Goal: Find specific page/section

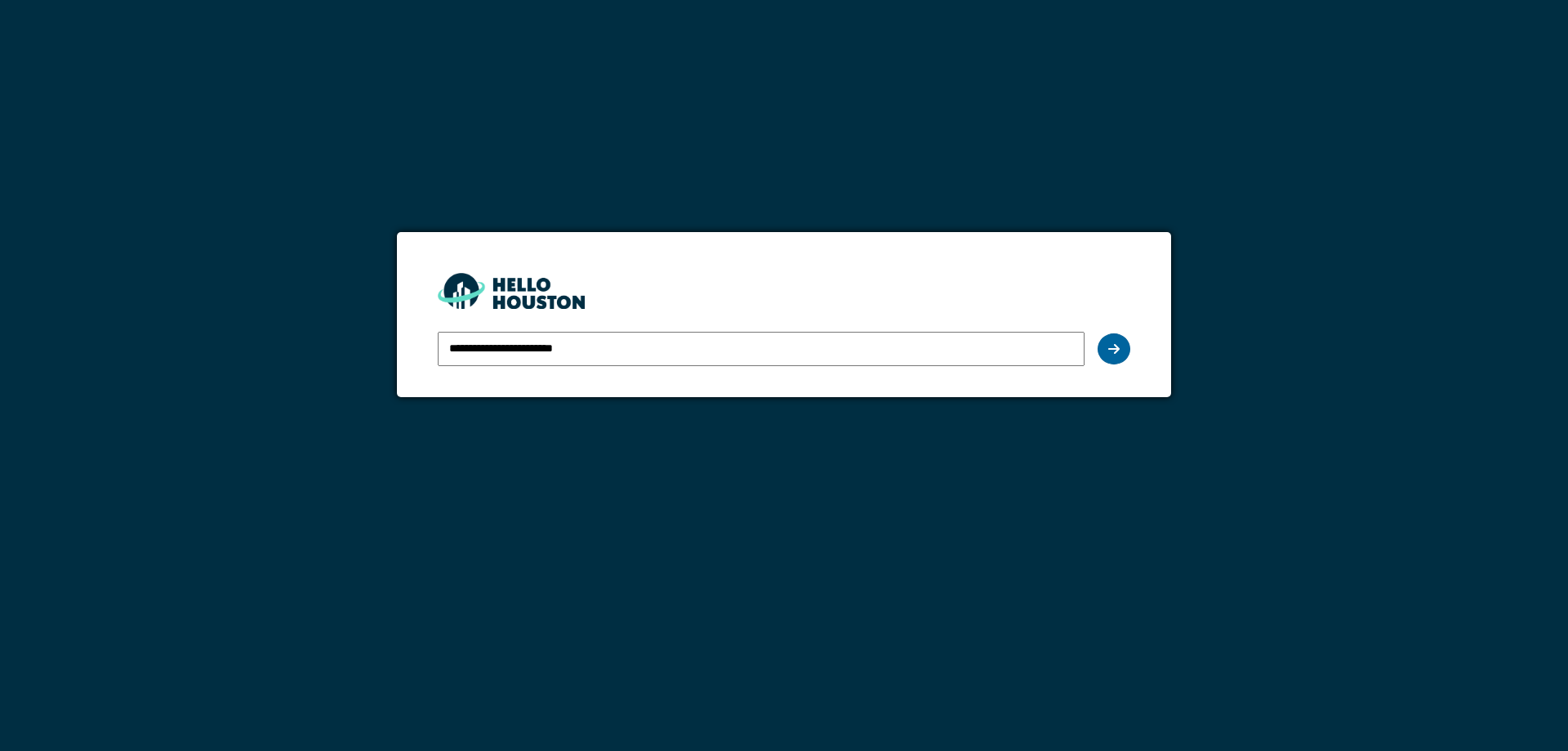
click at [1121, 341] on div at bounding box center [1114, 348] width 33 height 31
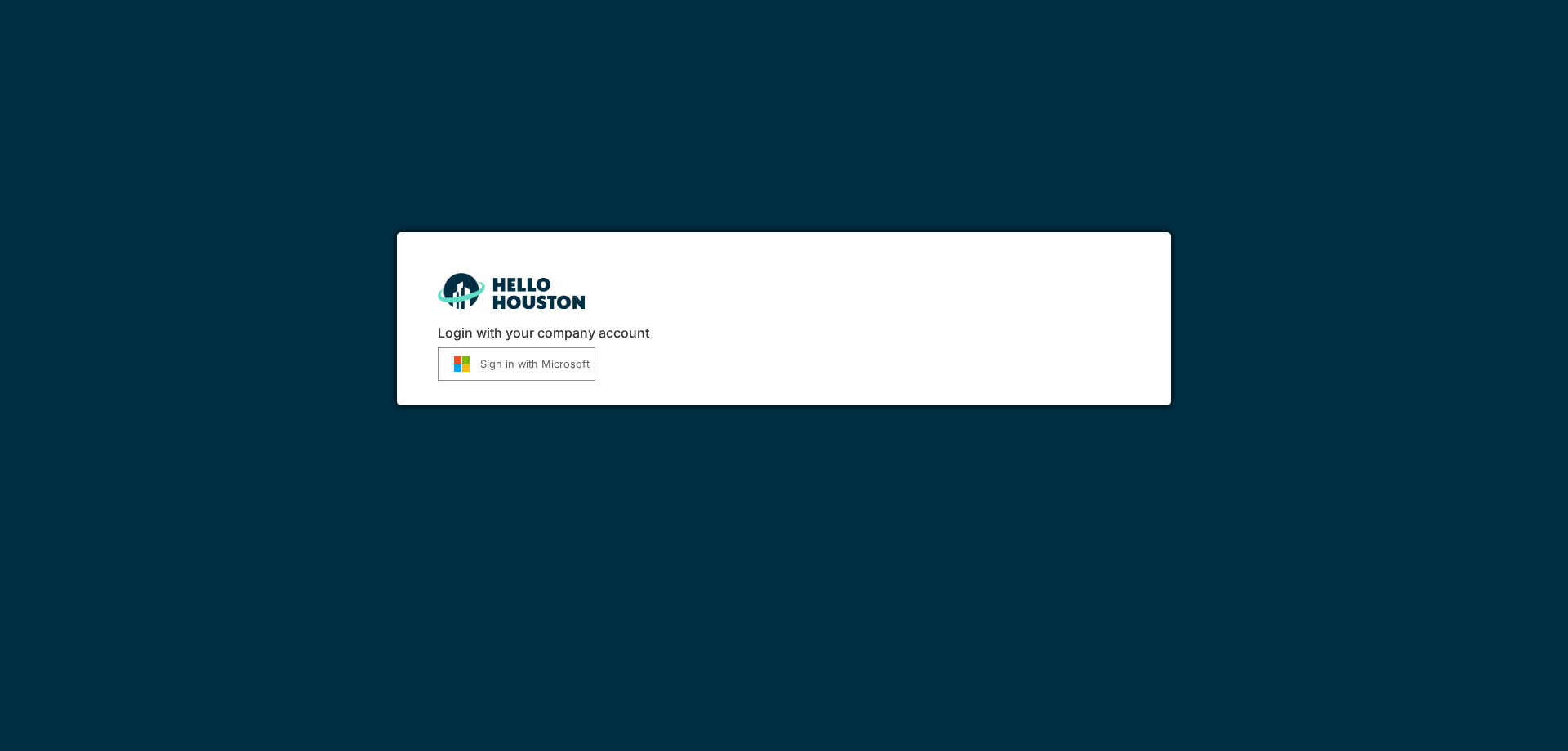
click at [552, 351] on button "Sign in with Microsoft" at bounding box center [516, 364] width 158 height 34
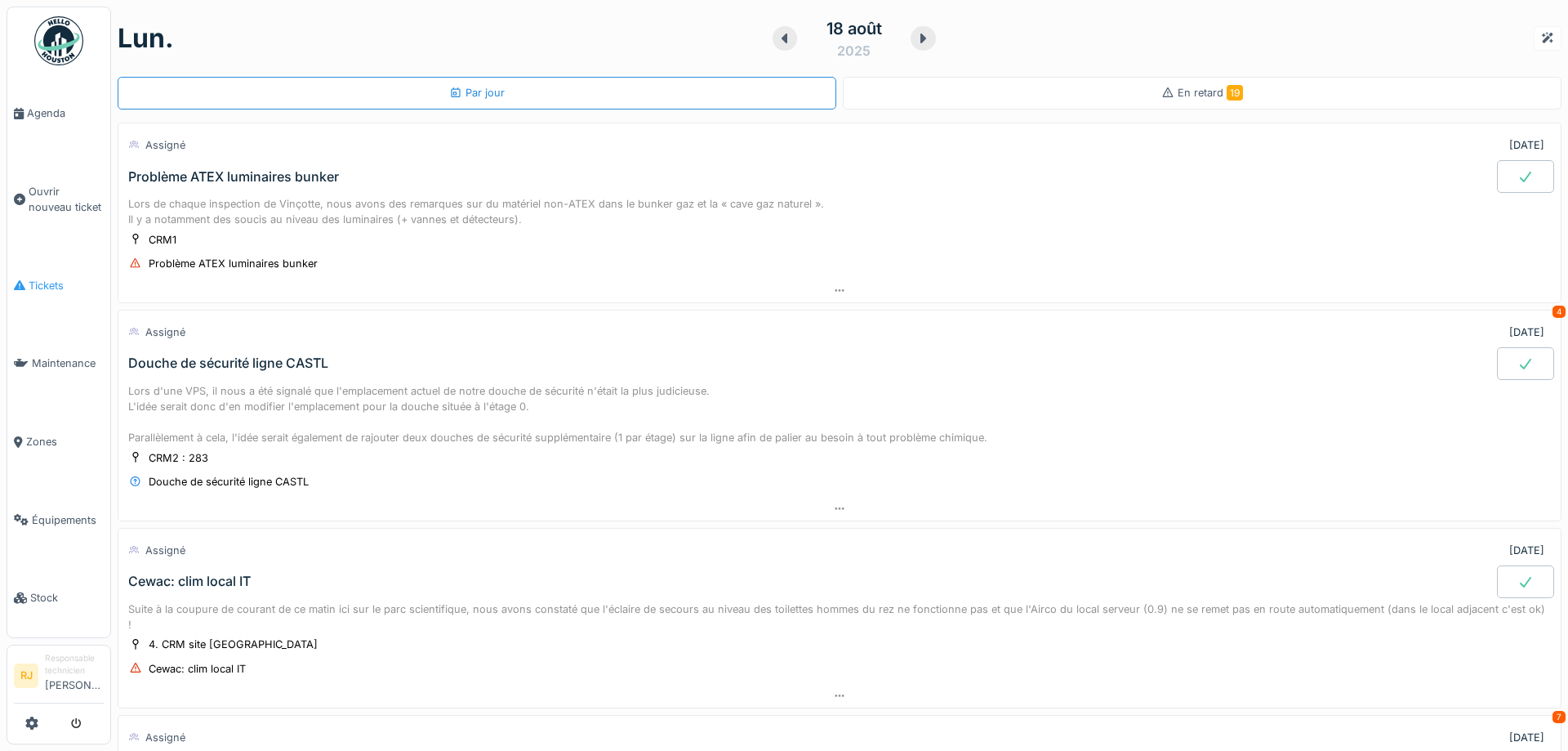
click at [58, 266] on link "Tickets" at bounding box center [59, 286] width 103 height 78
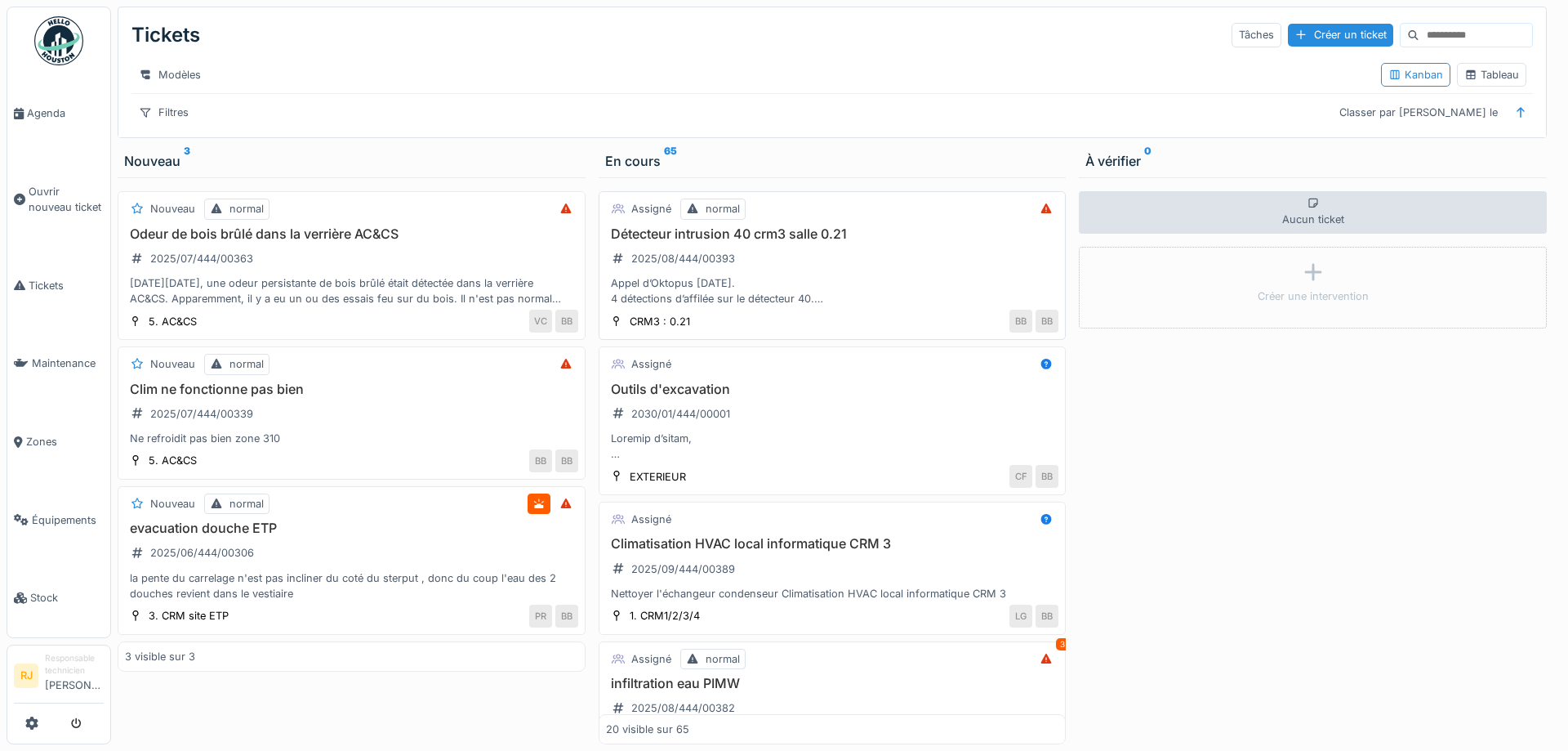
click at [789, 230] on h3 "Détecteur intrusion 40 crm3 salle 0.21" at bounding box center [832, 233] width 453 height 15
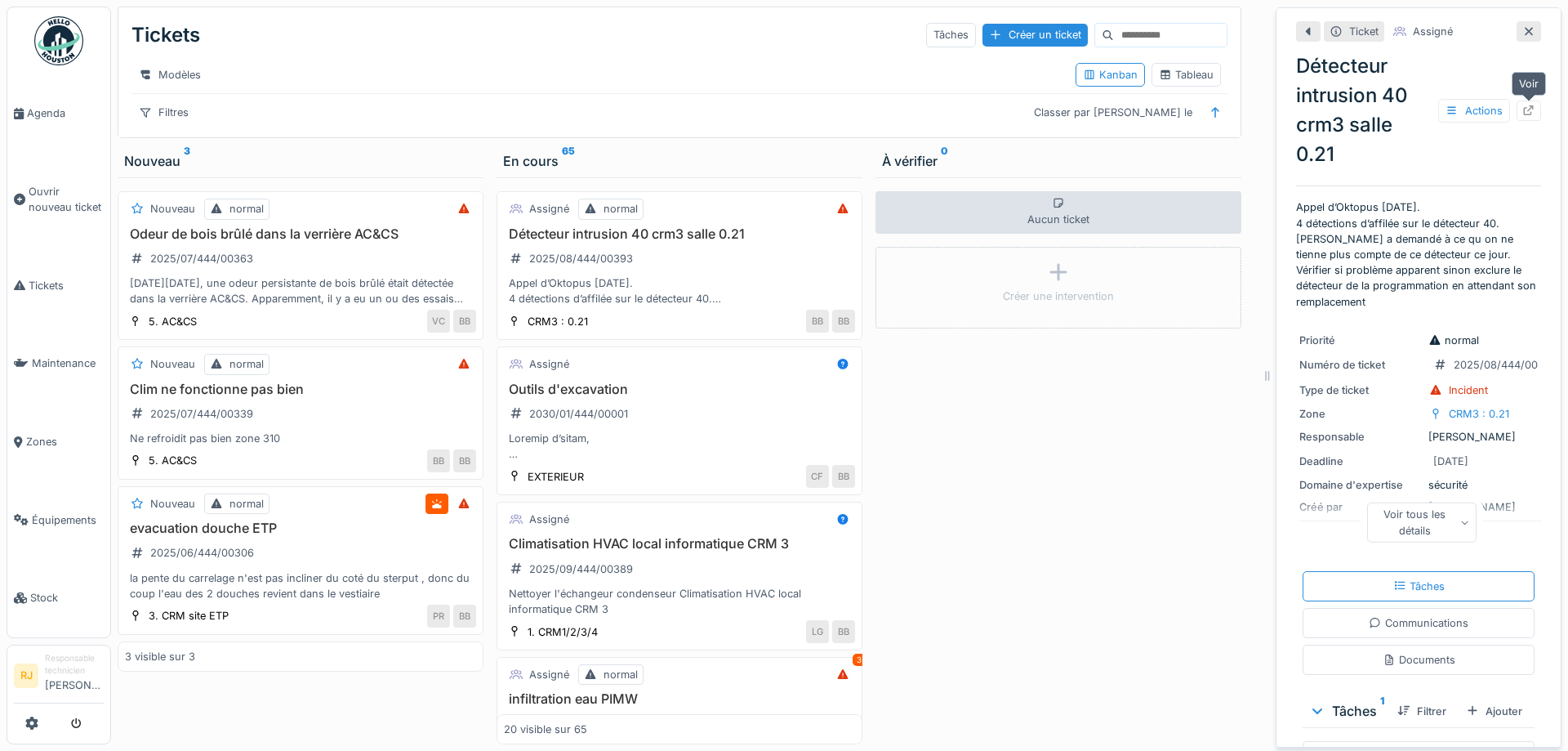
click at [1531, 114] on icon at bounding box center [1529, 110] width 11 height 11
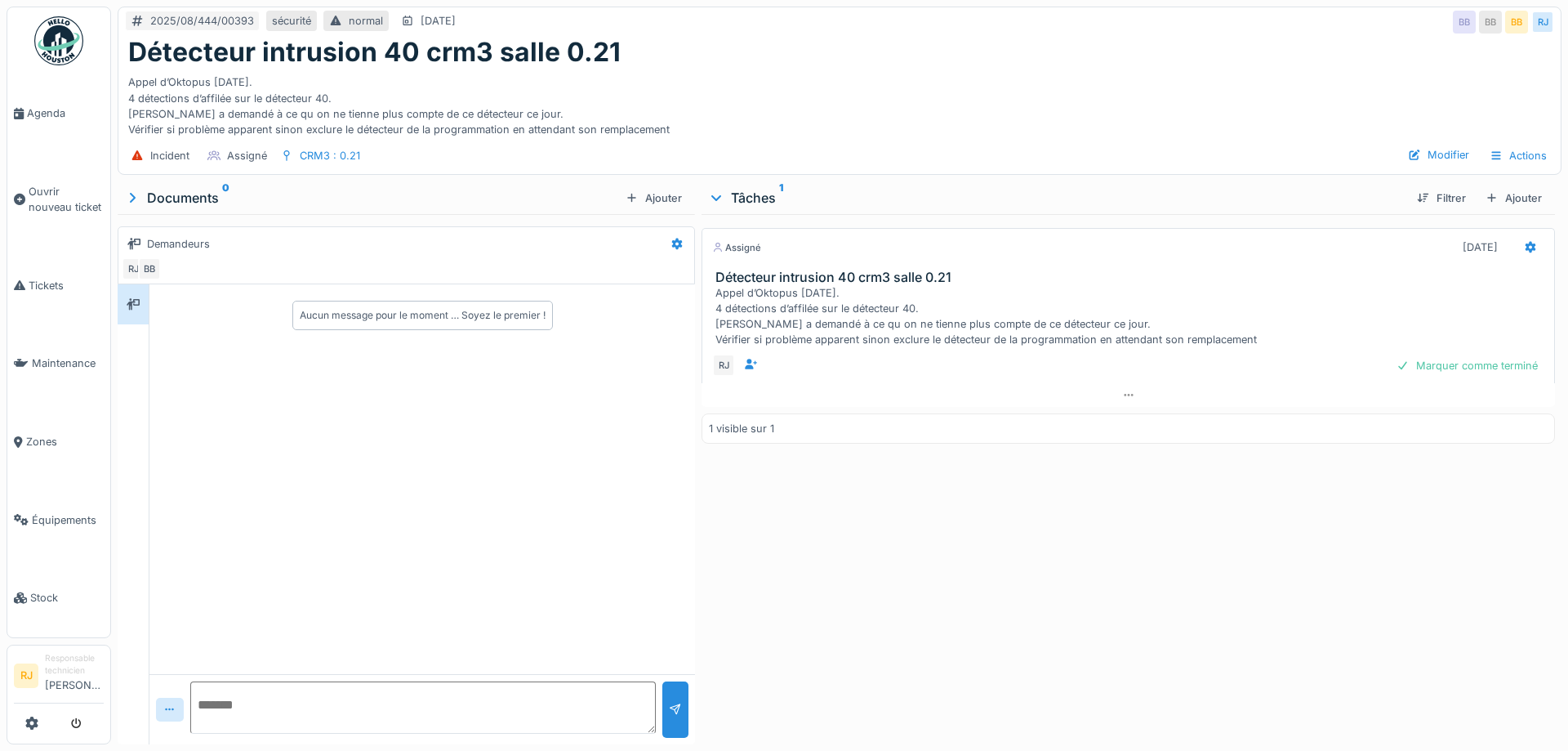
drag, startPoint x: 933, startPoint y: 443, endPoint x: 935, endPoint y: 452, distance: 9.2
click at [933, 443] on div "1 visible sur 1" at bounding box center [1128, 428] width 854 height 30
